Goal: Task Accomplishment & Management: Manage account settings

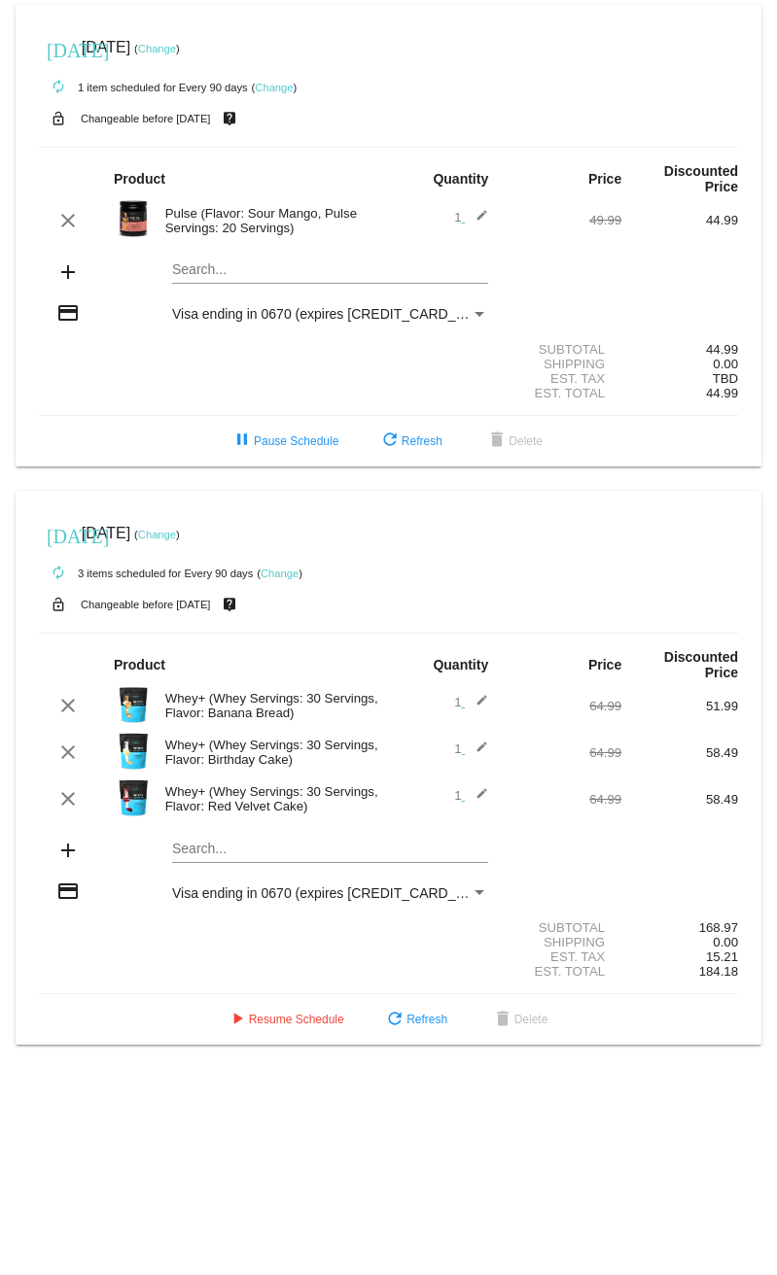
click at [71, 849] on mat-icon "add" at bounding box center [67, 850] width 23 height 23
click at [66, 850] on mat-icon "add" at bounding box center [67, 850] width 23 height 23
click at [225, 847] on mat-card "[DATE] [DATE] ( Change ) autorenew 3 items scheduled for Every 90 days ( Change…" at bounding box center [388, 768] width 745 height 555
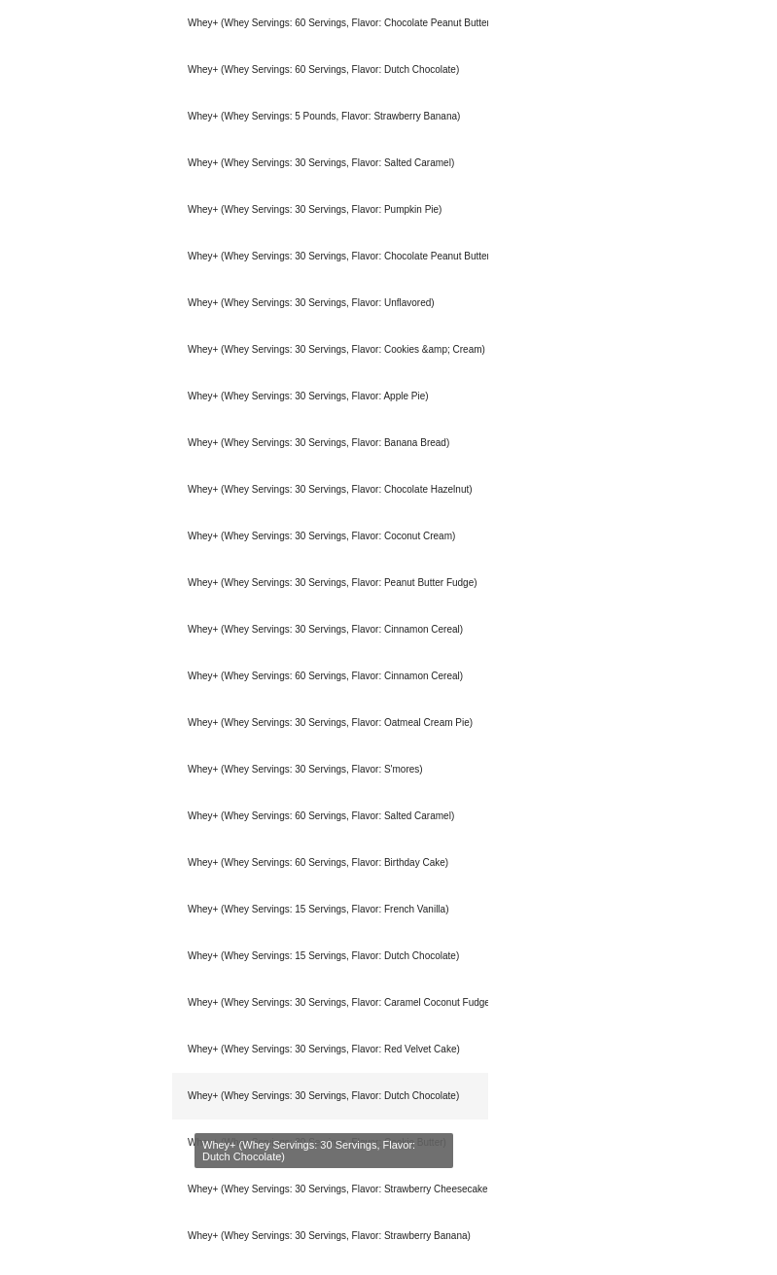
scroll to position [1264, 0]
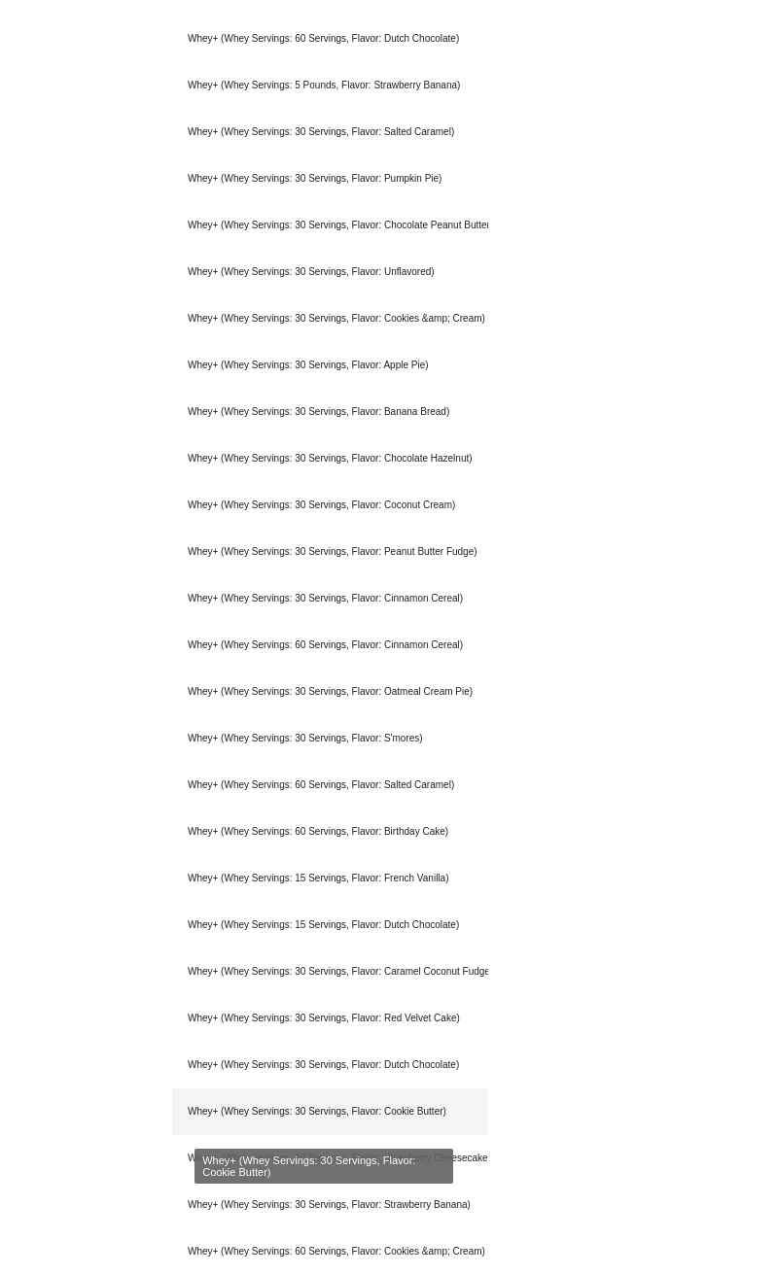
type input "whey+"
click at [426, 1118] on div "Whey+ (Whey Servings: 30 Servings, Flavor: Cookie Butter)" at bounding box center [330, 1112] width 316 height 47
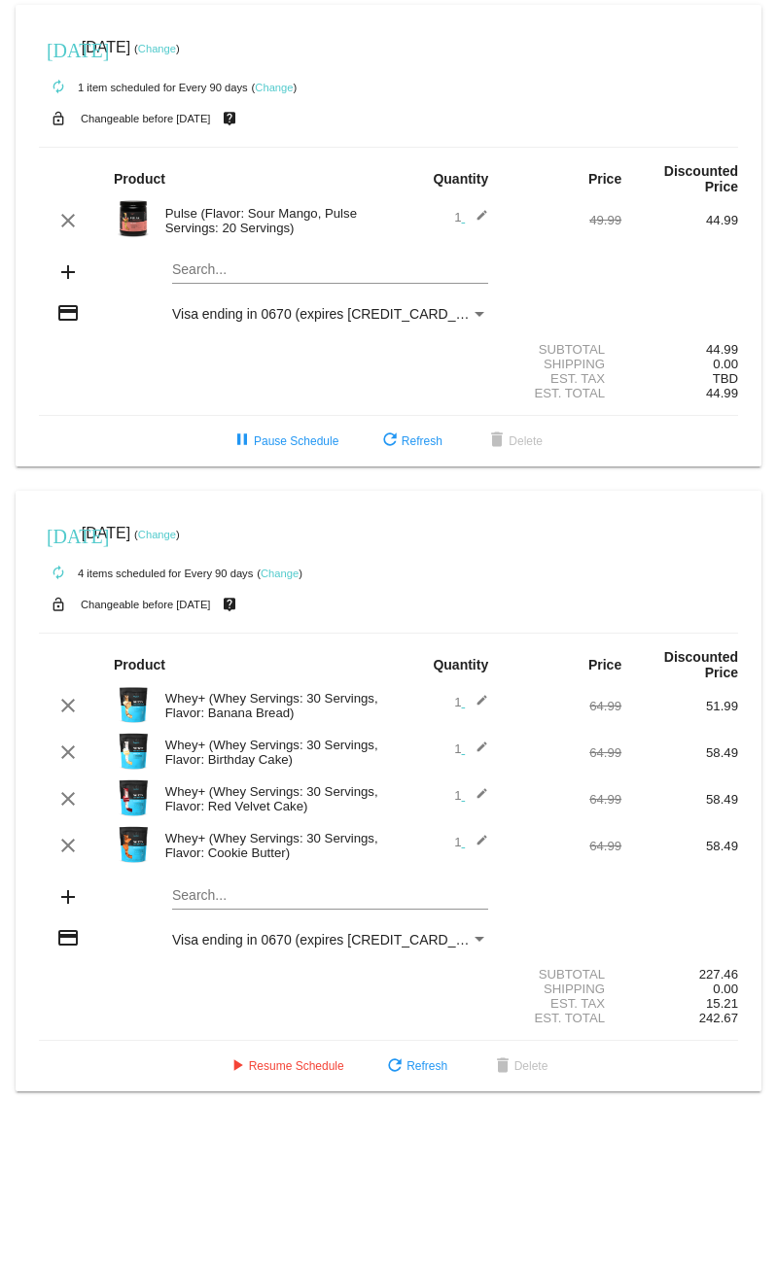
click at [477, 748] on mat-icon "edit" at bounding box center [476, 752] width 23 height 23
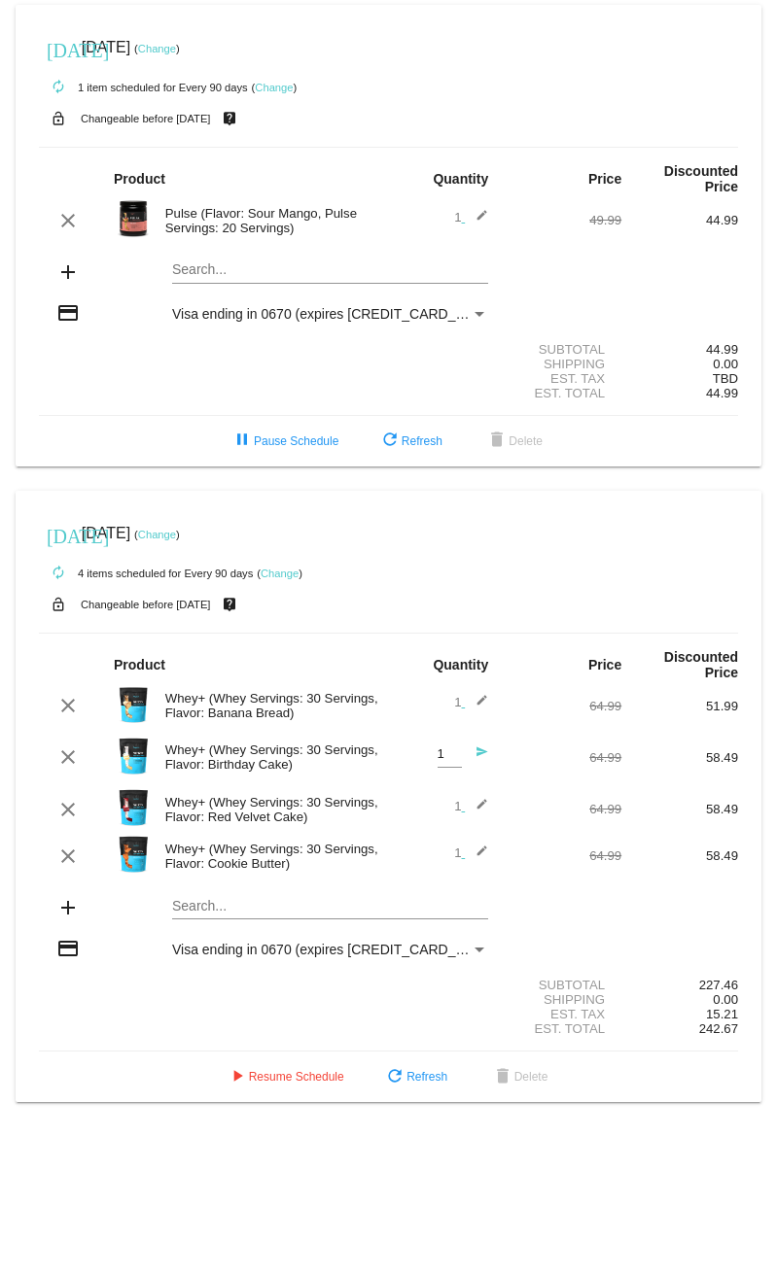
click at [314, 743] on div "Whey+ (Whey Servings: 30 Servings, Flavor: Birthday Cake)" at bounding box center [272, 757] width 233 height 29
drag, startPoint x: 299, startPoint y: 747, endPoint x: 111, endPoint y: 740, distance: 188.7
click at [107, 744] on div "clear Whey+ (Whey Servings: 30 Servings, Flavor: Birthday Cake) 1 Quantity send…" at bounding box center [388, 758] width 699 height 52
click at [301, 818] on div "Whey+ (Whey Servings: 30 Servings, Flavor: Red Velvet Cake)" at bounding box center [272, 809] width 233 height 29
click at [711, 557] on div "autorenew 4 items scheduled for Every 90 days ( Change )" at bounding box center [388, 572] width 699 height 39
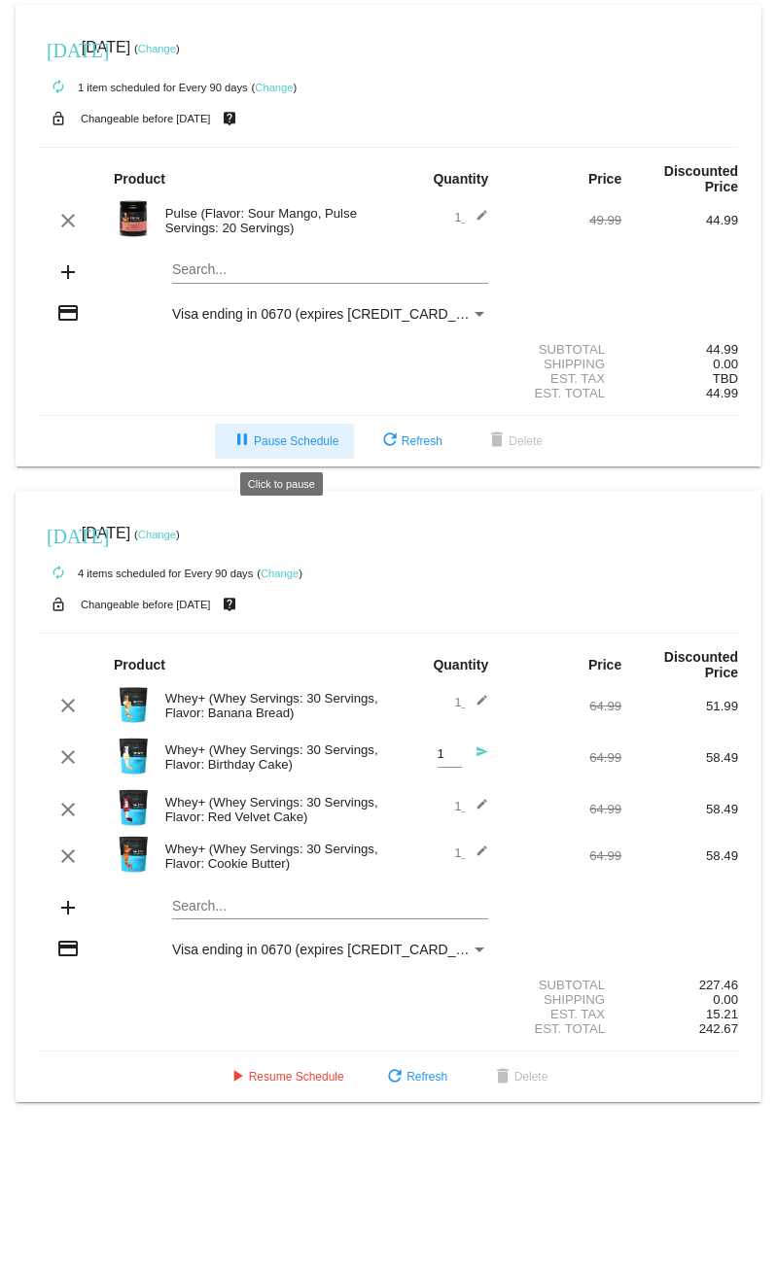
click at [297, 454] on button "pause Pause Schedule" at bounding box center [284, 441] width 139 height 35
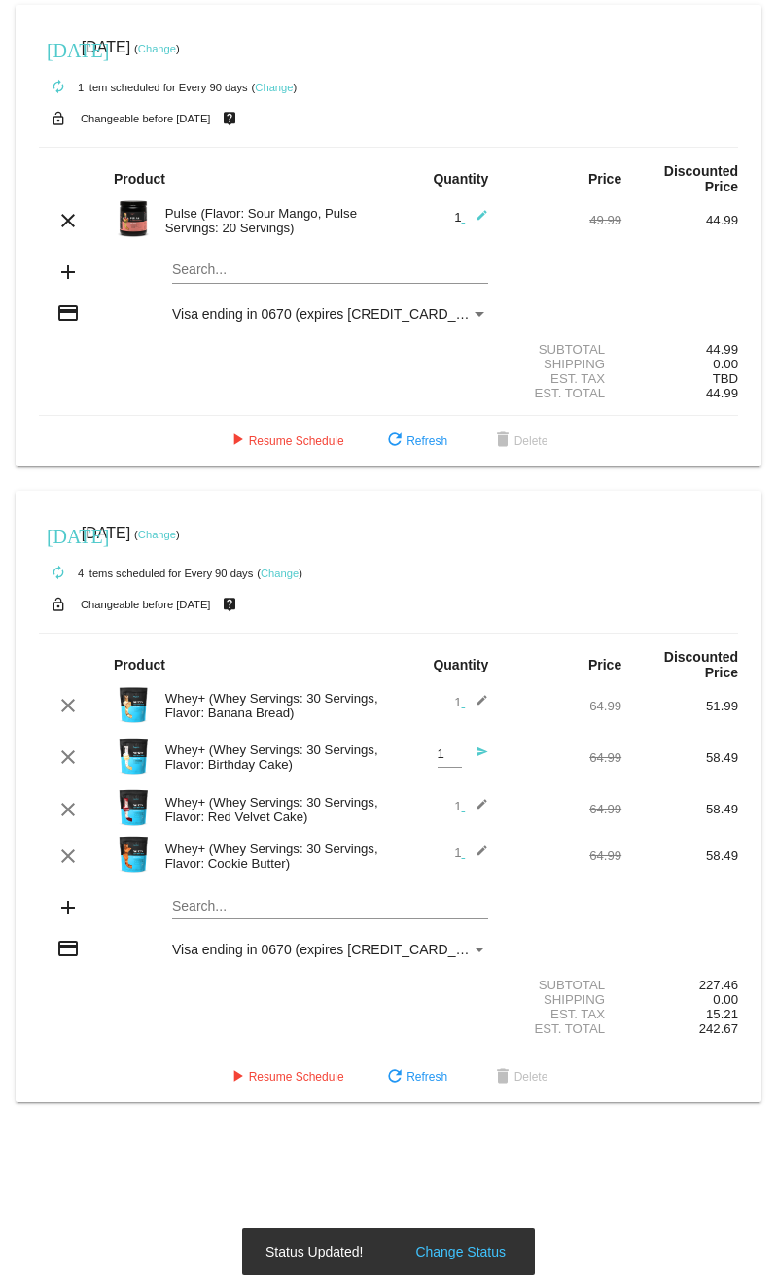
click at [546, 555] on div "autorenew 4 items scheduled for Every 90 days ( Change )" at bounding box center [388, 572] width 699 height 39
